Goal: Check status: Check status

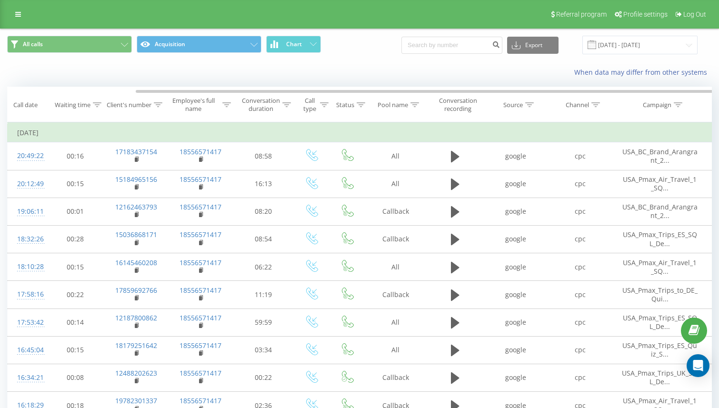
scroll to position [0, 67]
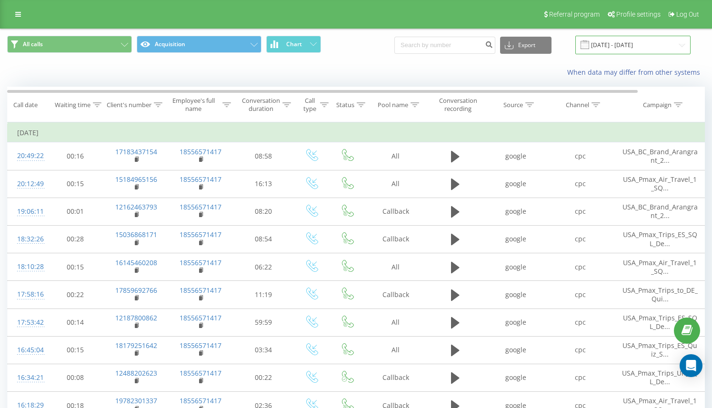
click at [631, 51] on input "[DATE] - [DATE]" at bounding box center [632, 45] width 115 height 19
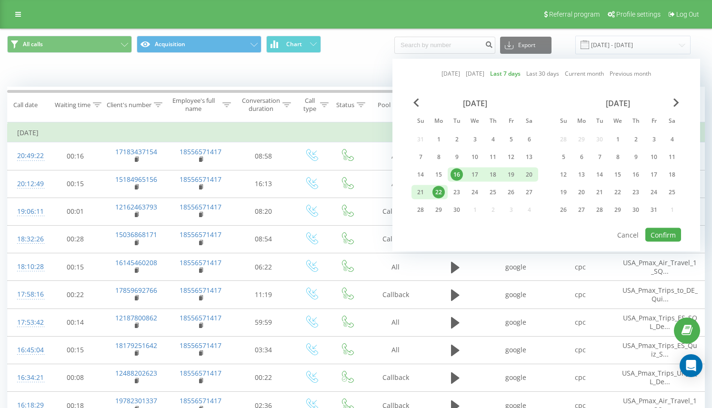
click at [442, 74] on link "[DATE]" at bounding box center [450, 73] width 19 height 9
click at [657, 240] on button "Confirm" at bounding box center [663, 235] width 36 height 14
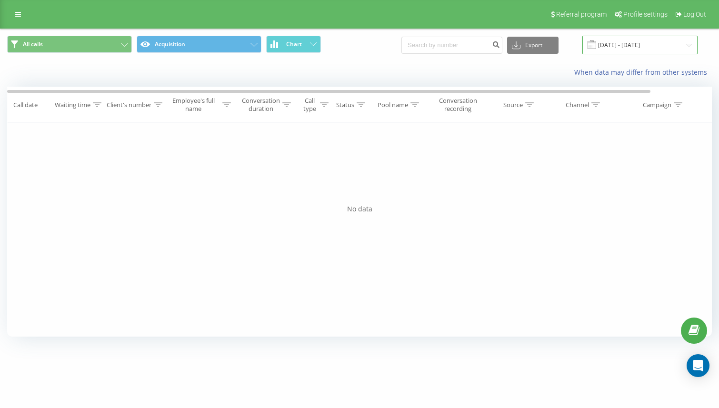
click at [629, 43] on input "[DATE] - [DATE]" at bounding box center [639, 45] width 115 height 19
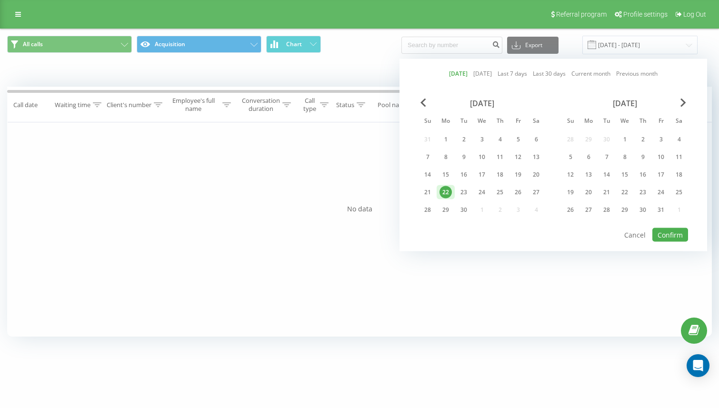
click at [506, 76] on link "Last 7 days" at bounding box center [513, 73] width 30 height 9
click at [664, 237] on button "Confirm" at bounding box center [670, 235] width 36 height 14
type input "[DATE] - [DATE]"
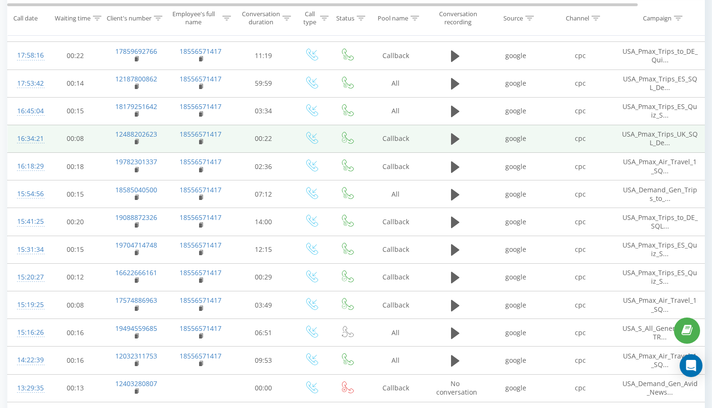
scroll to position [463, 0]
